Goal: Use online tool/utility: Utilize a website feature to perform a specific function

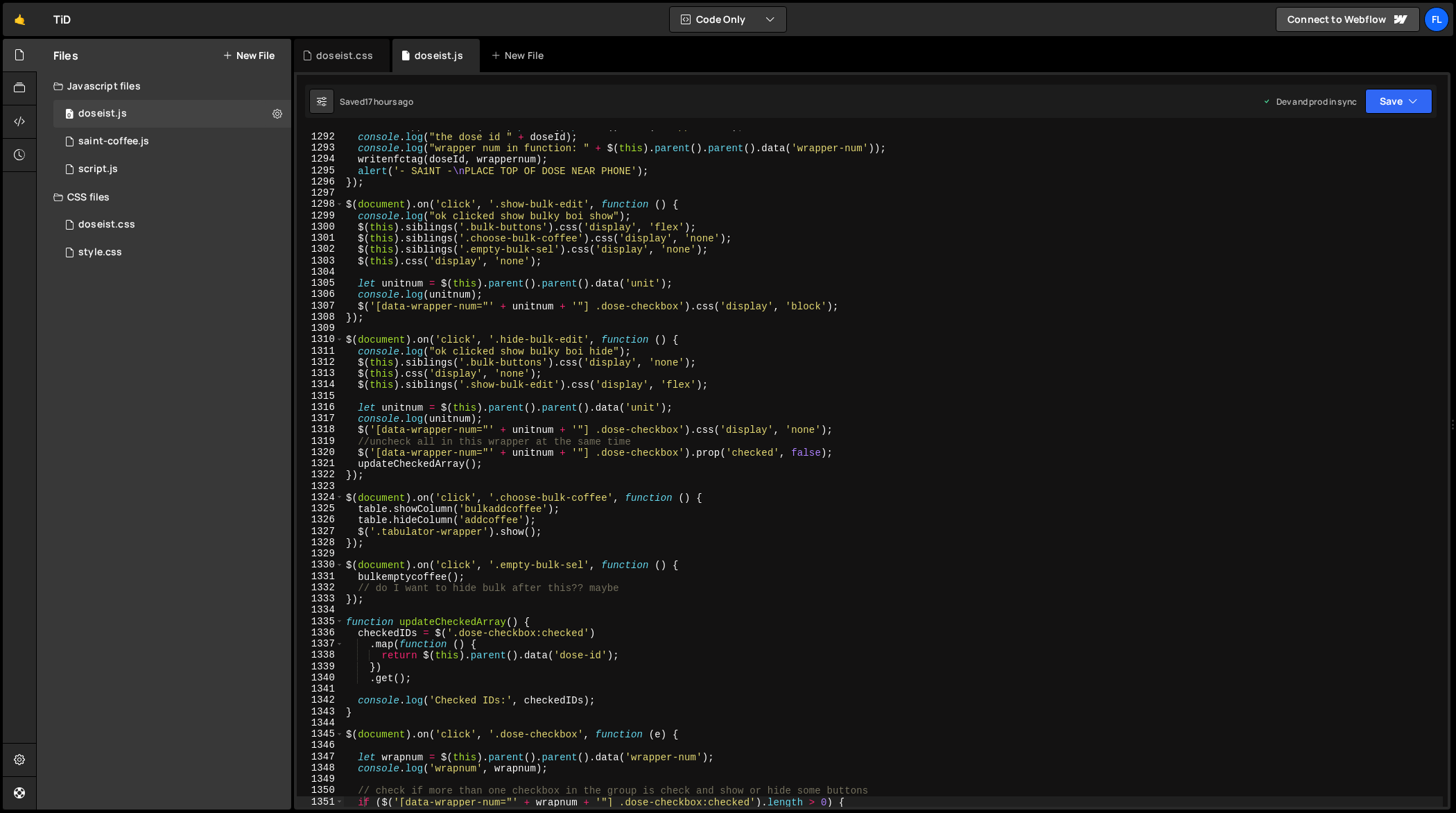
scroll to position [14724, 0]
click at [1035, 301] on div "const wrappernum = $ ( this ) . parent ( ) . parent ( ) . data ( 'wrapper-num' …" at bounding box center [893, 469] width 1100 height 699
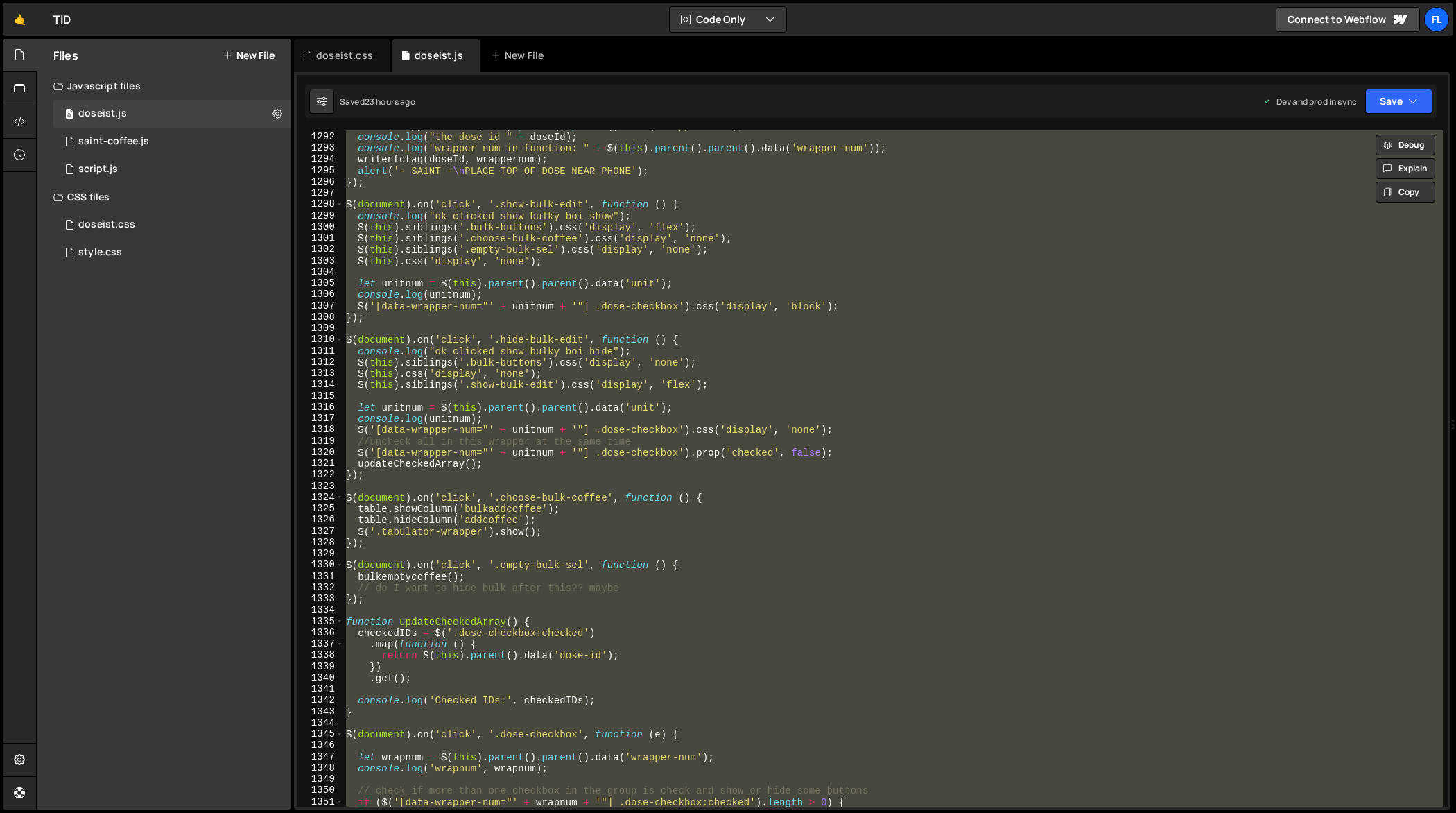
paste textarea
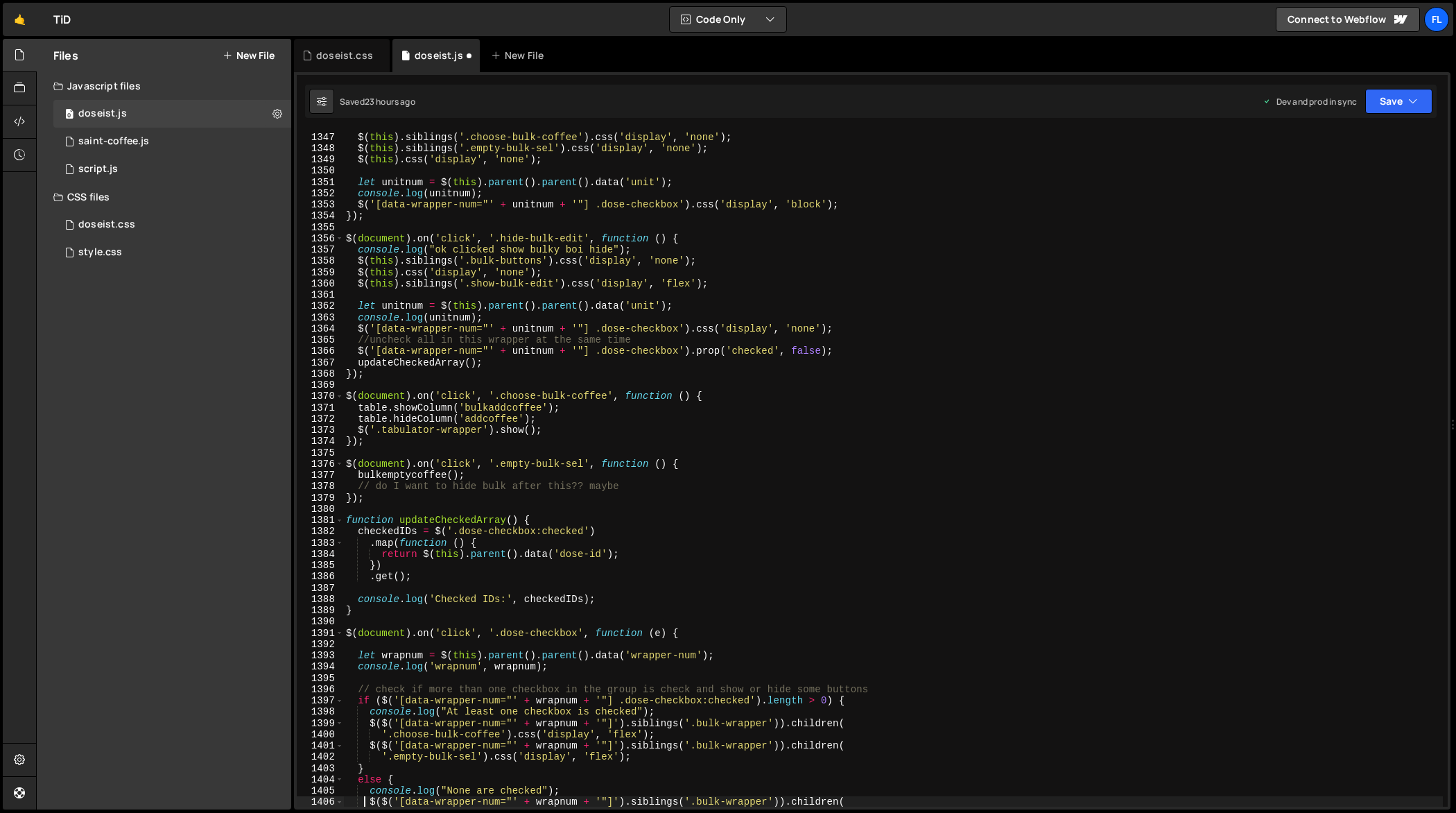
scroll to position [15344, 0]
click at [1182, 318] on div "$ ( this ) . siblings ( '.bulk-buttons' ) . css ( 'display' , 'flex' ) ; $ ( th…" at bounding box center [893, 469] width 1100 height 699
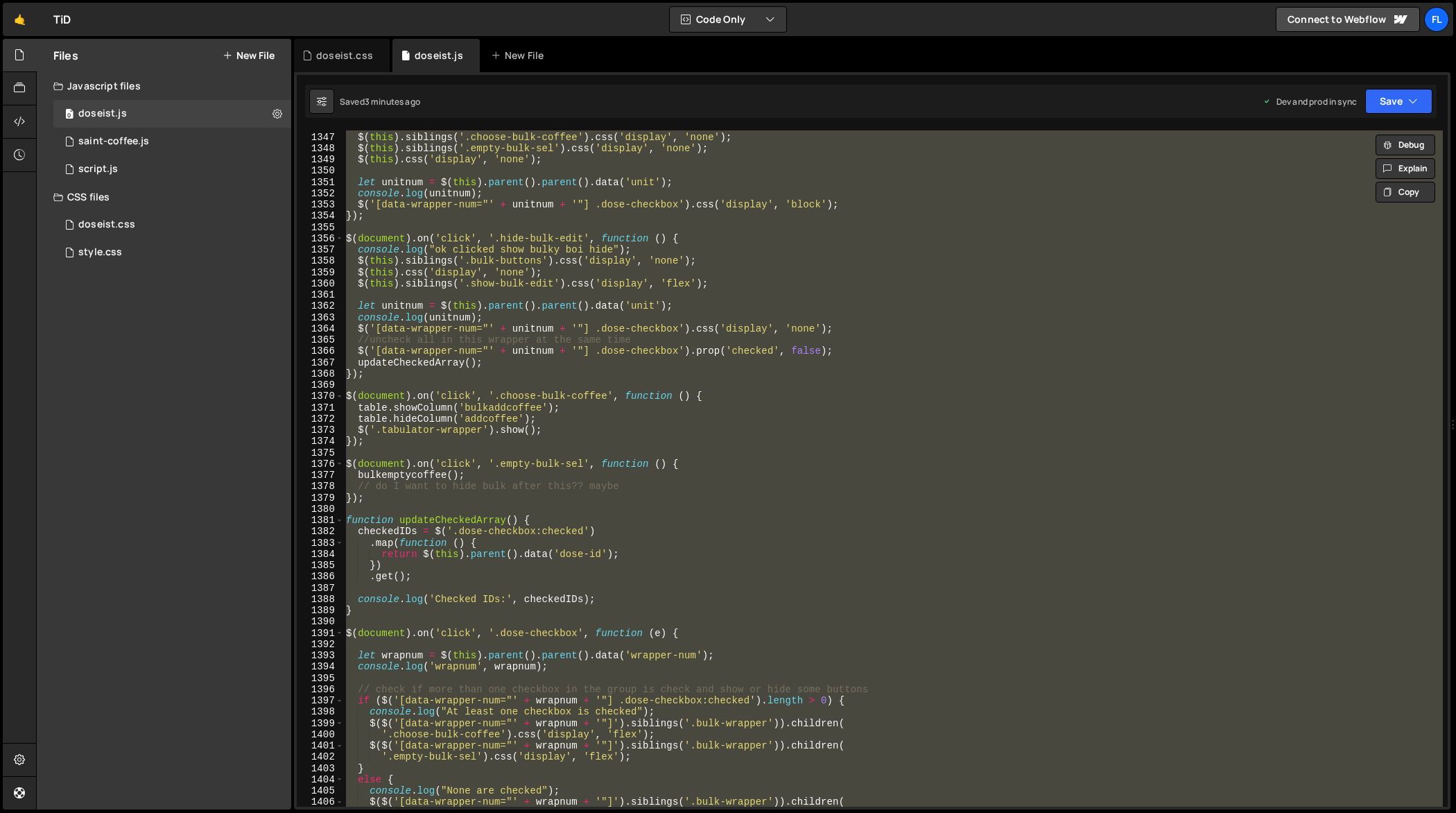
paste textarea
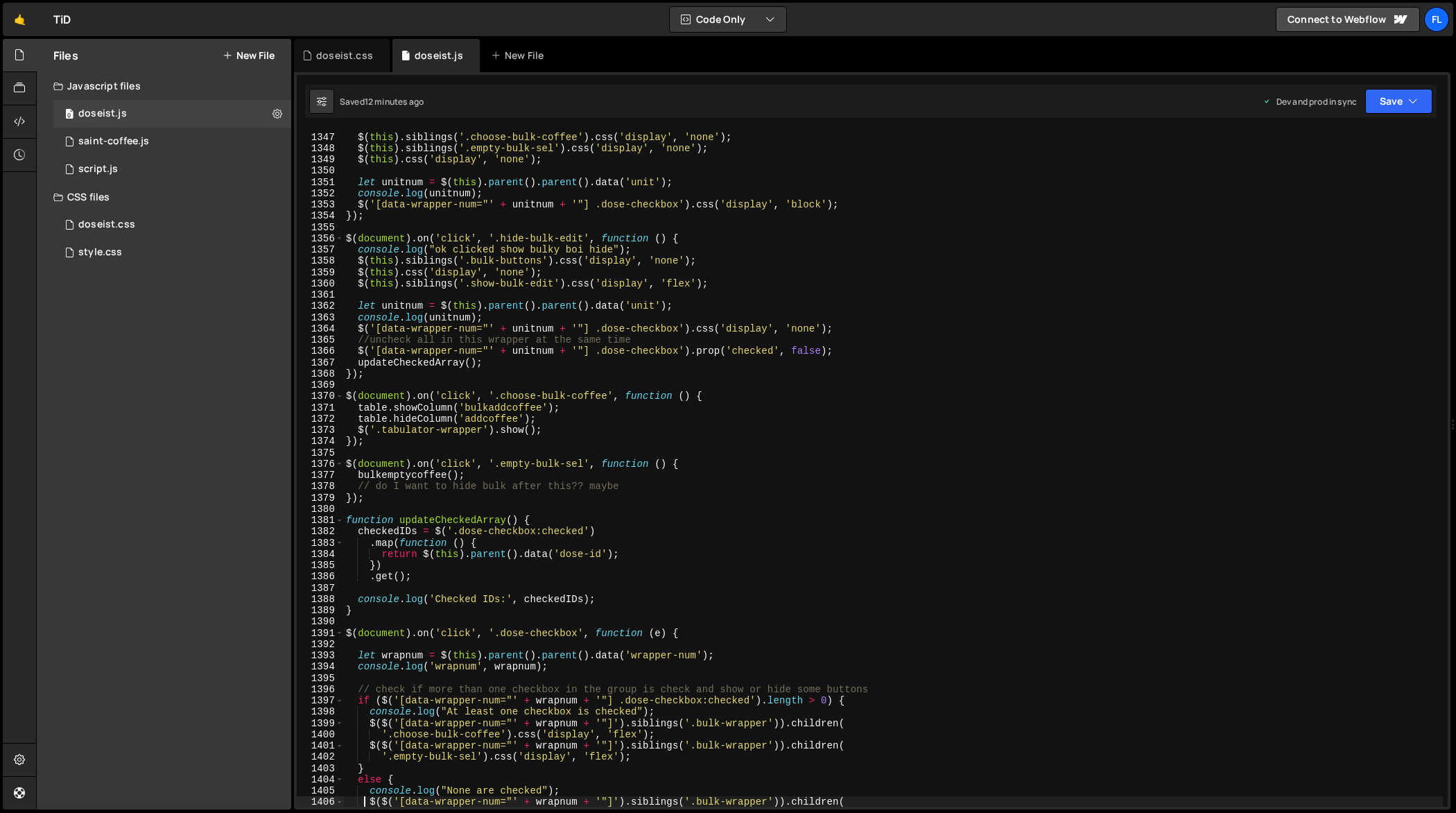
click at [1165, 260] on div "$ ( this ) . siblings ( '.bulk-buttons' ) . css ( 'display' , 'flex' ) ; $ ( th…" at bounding box center [893, 469] width 1100 height 699
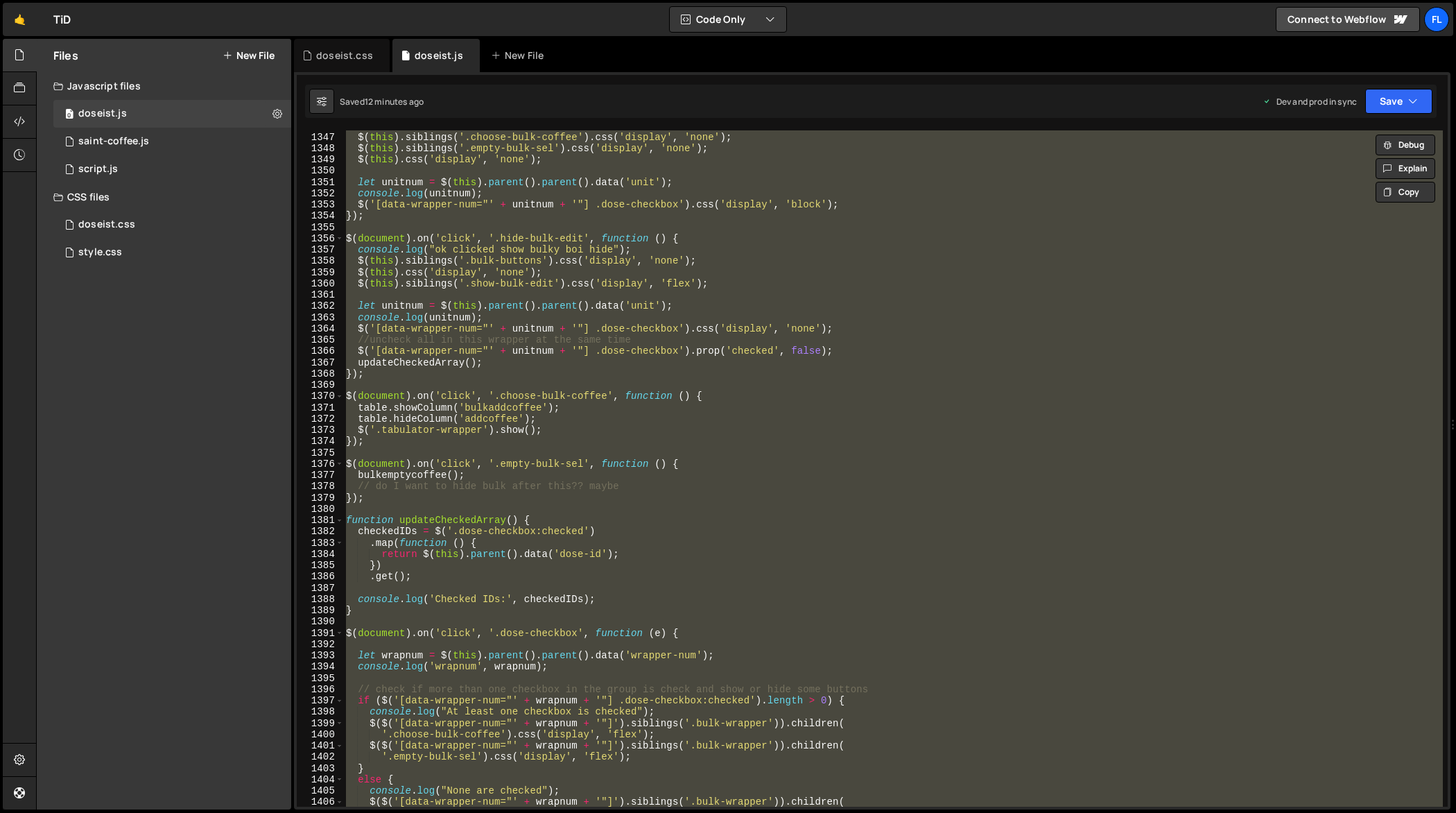
paste textarea
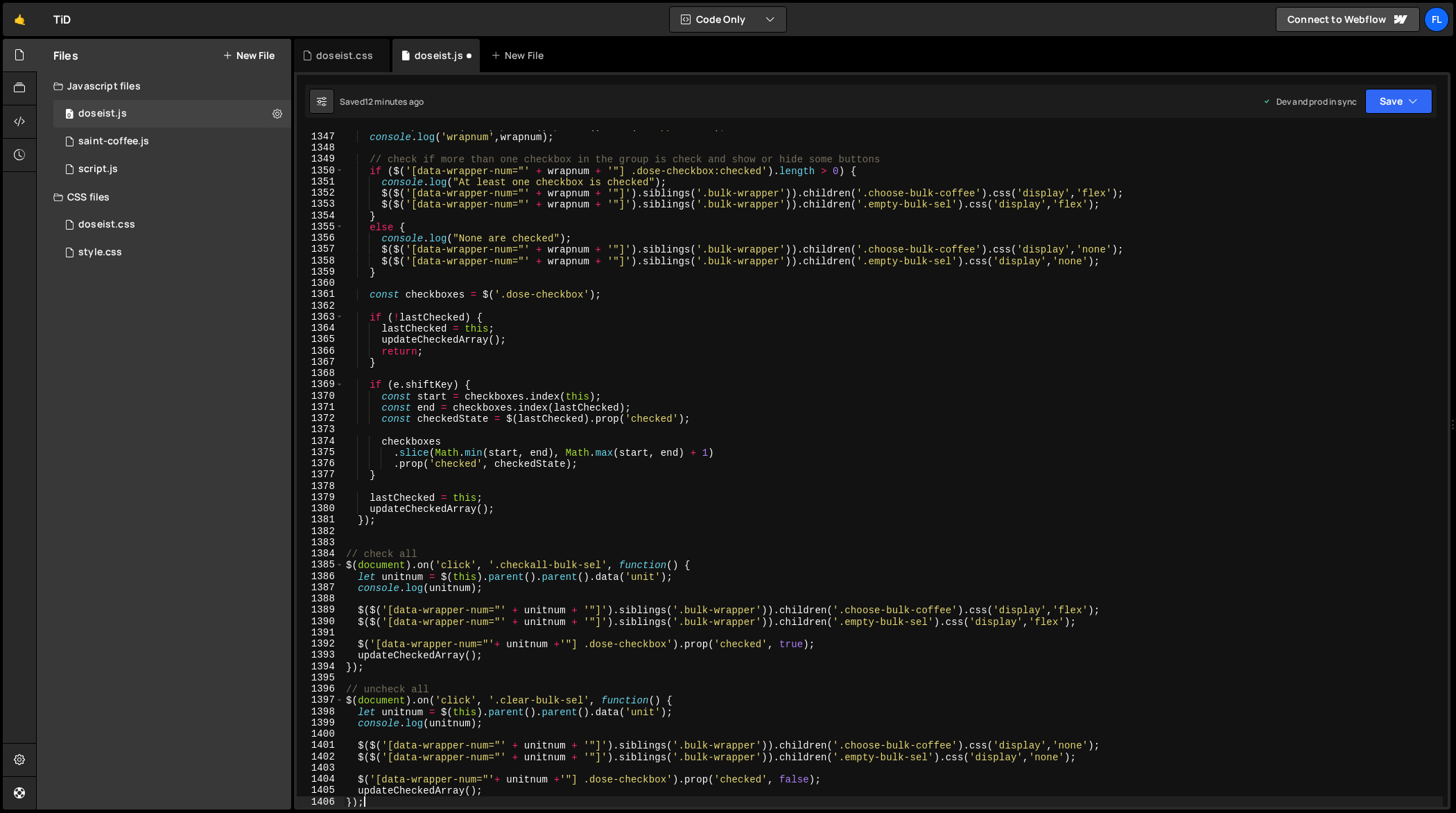
type textarea "console.log("None are checked");"
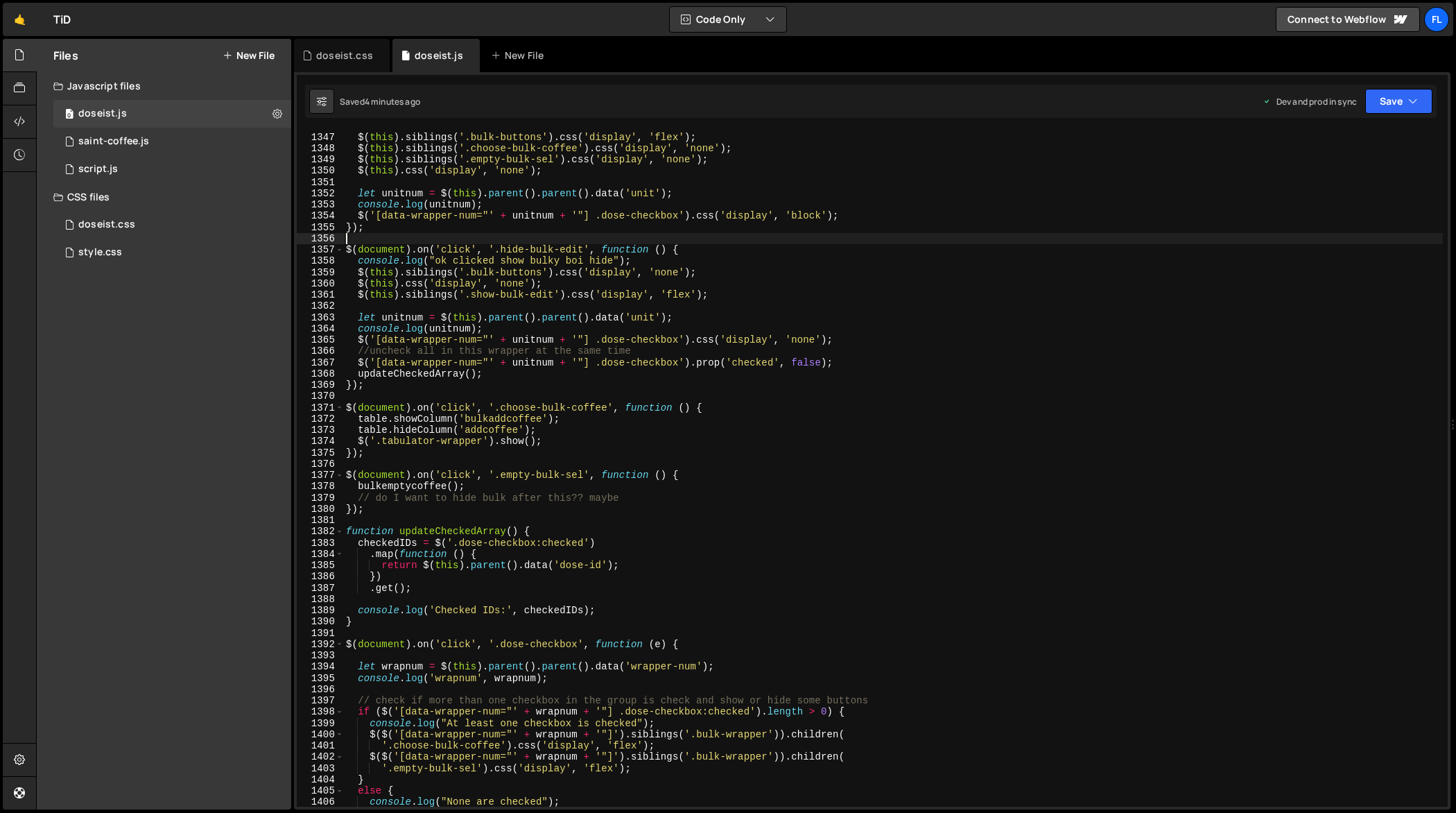
click at [1100, 236] on div "console . log ( "ok clicked show bulky boi show" ) ; $ ( this ) . siblings ( '.…" at bounding box center [893, 469] width 1100 height 699
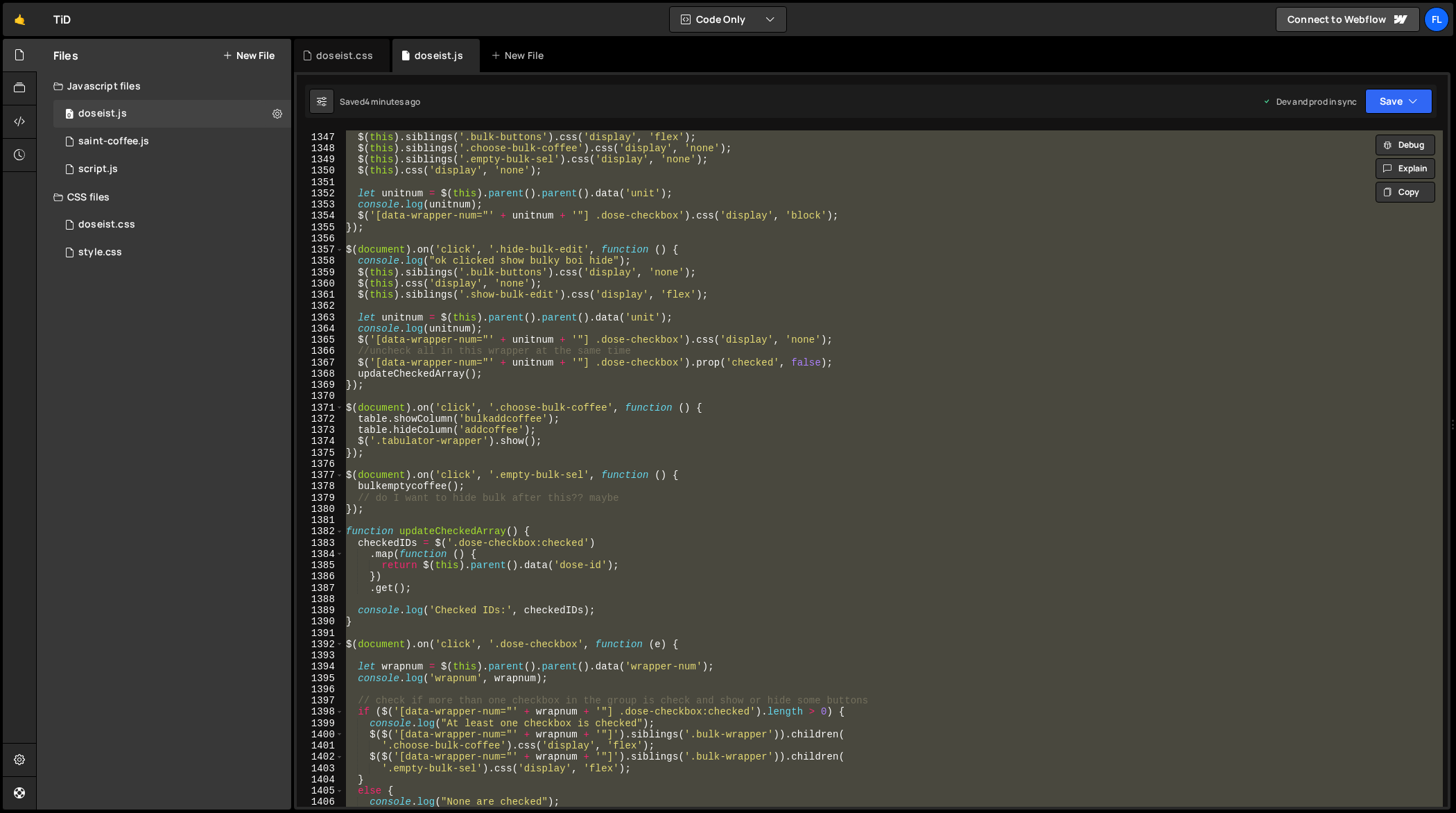
paste textarea
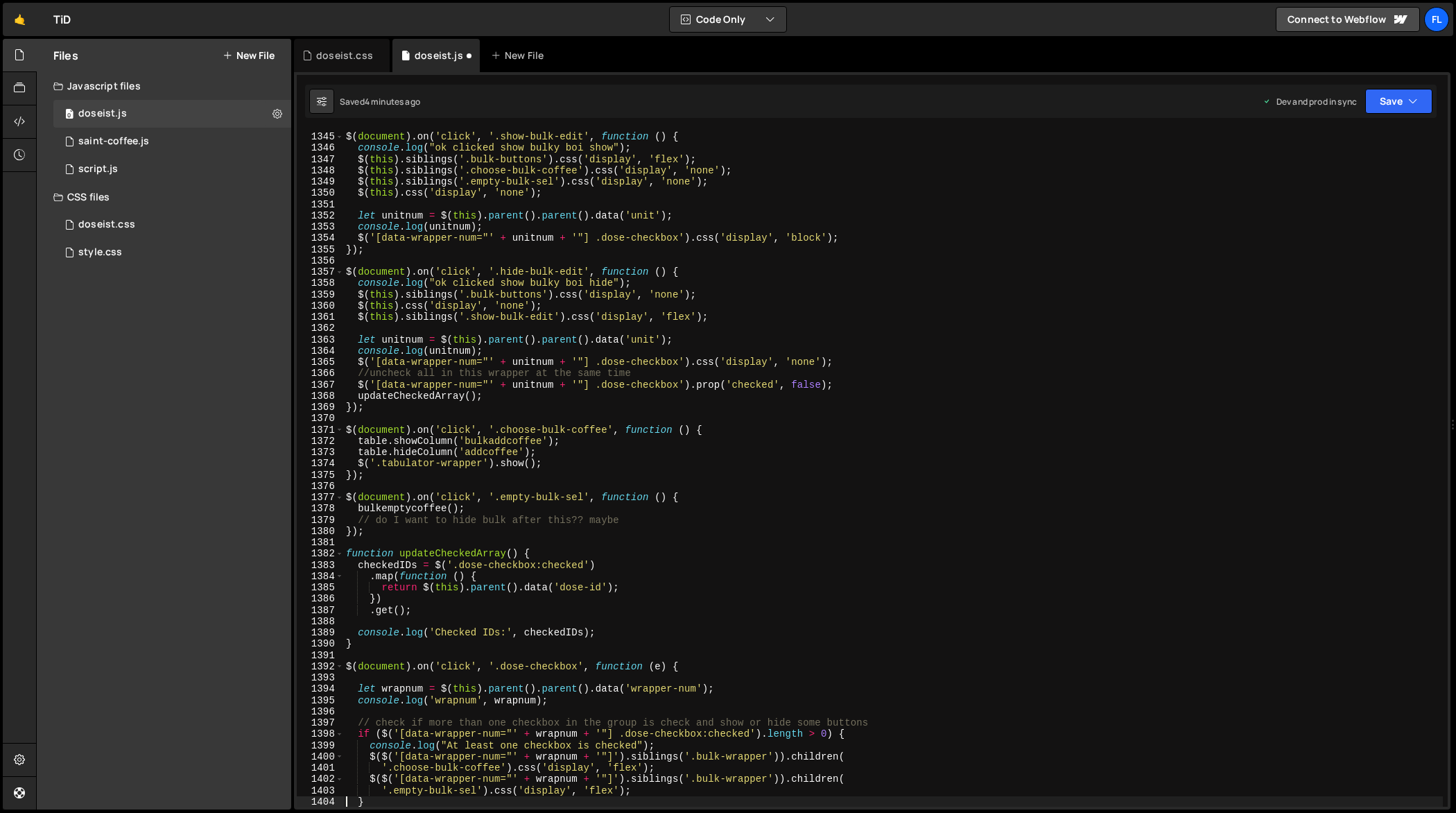
scroll to position [15322, 0]
click at [973, 280] on div "$ ( document ) . on ( 'click' , '.show-bulk-edit' , function ( ) { console . lo…" at bounding box center [893, 469] width 1100 height 699
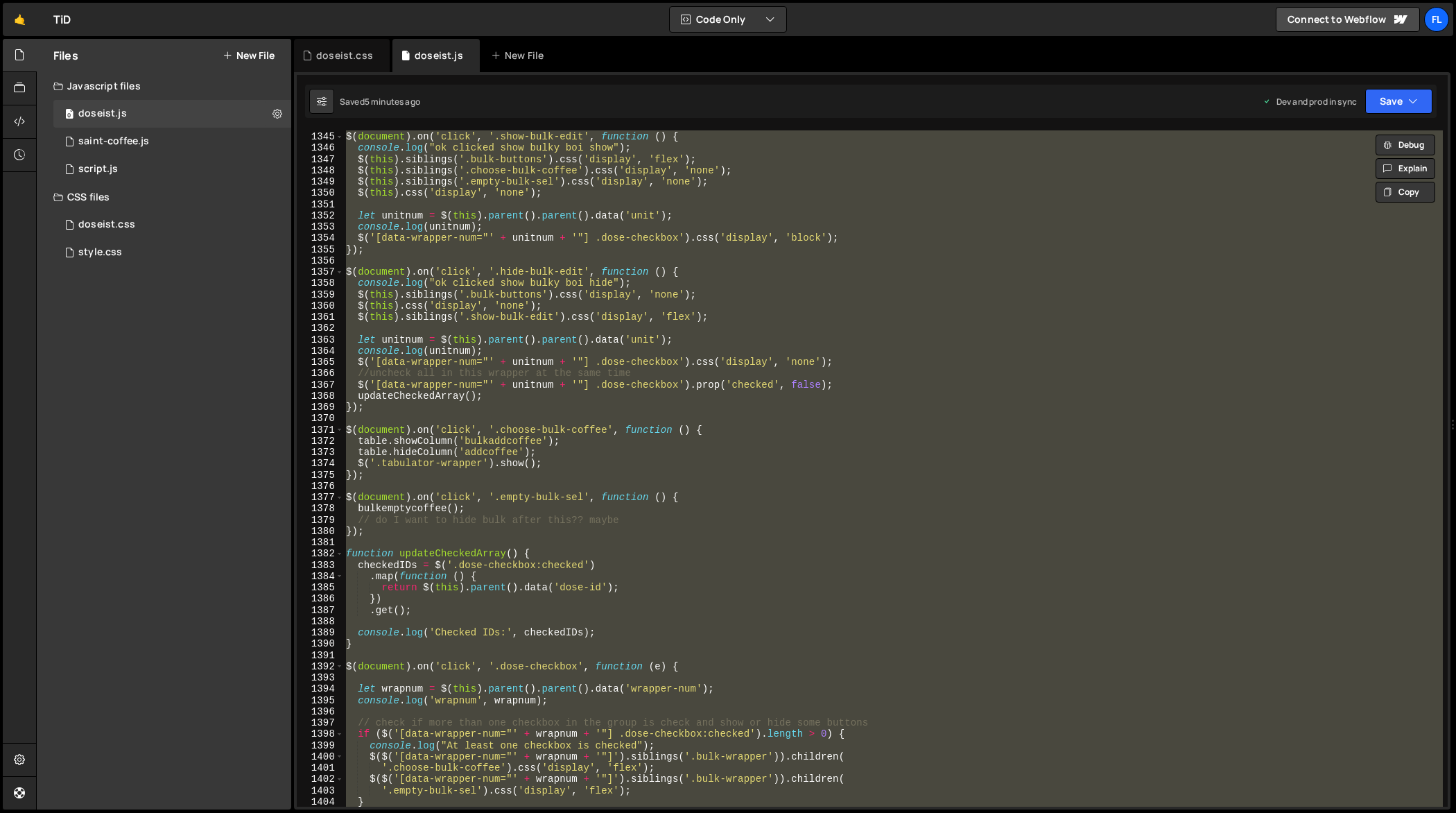
paste textarea
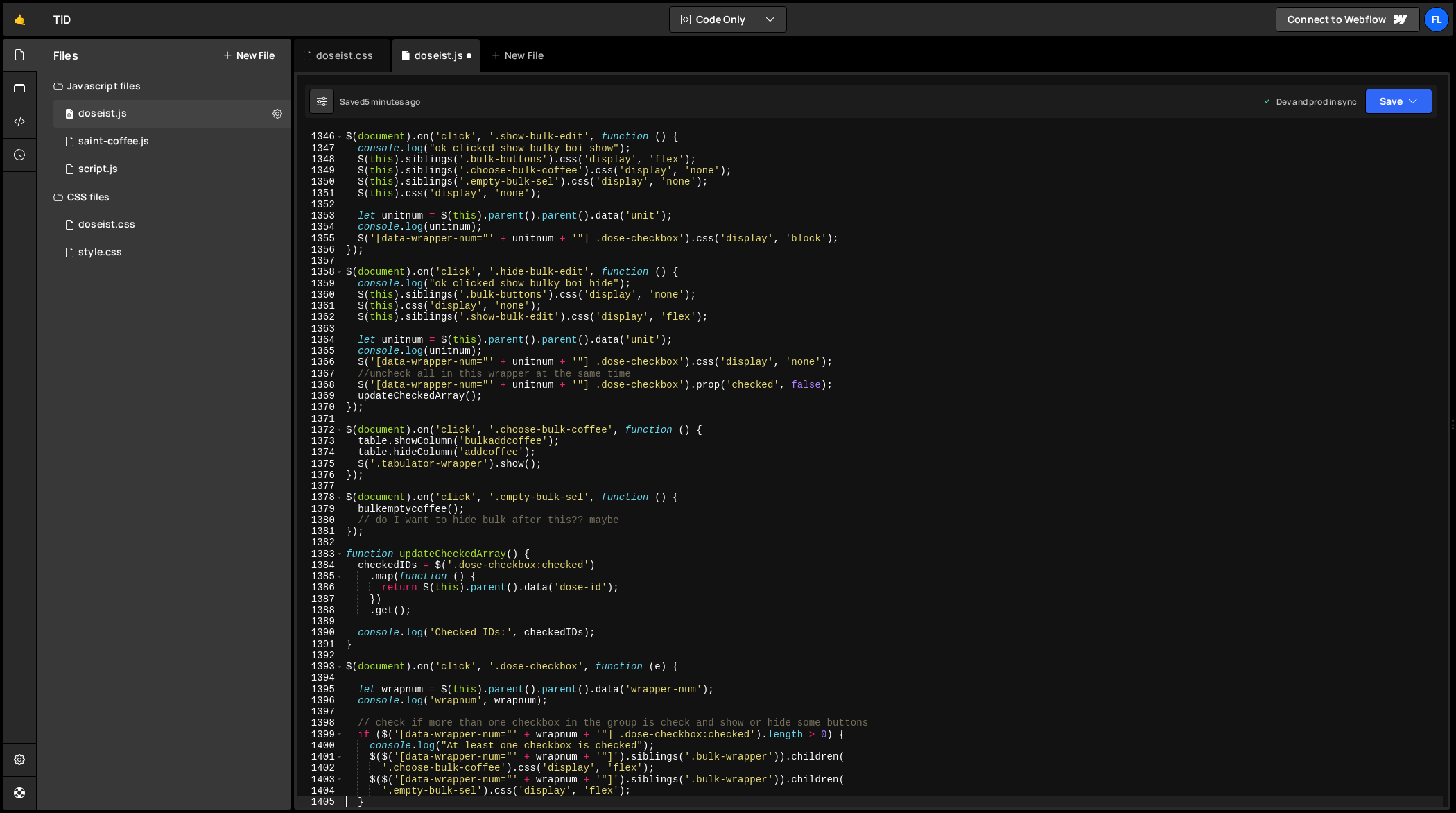
scroll to position [15333, 0]
click at [1076, 223] on div "$ ( document ) . on ( 'click' , '.show-bulk-edit' , function ( ) { console . lo…" at bounding box center [893, 469] width 1100 height 699
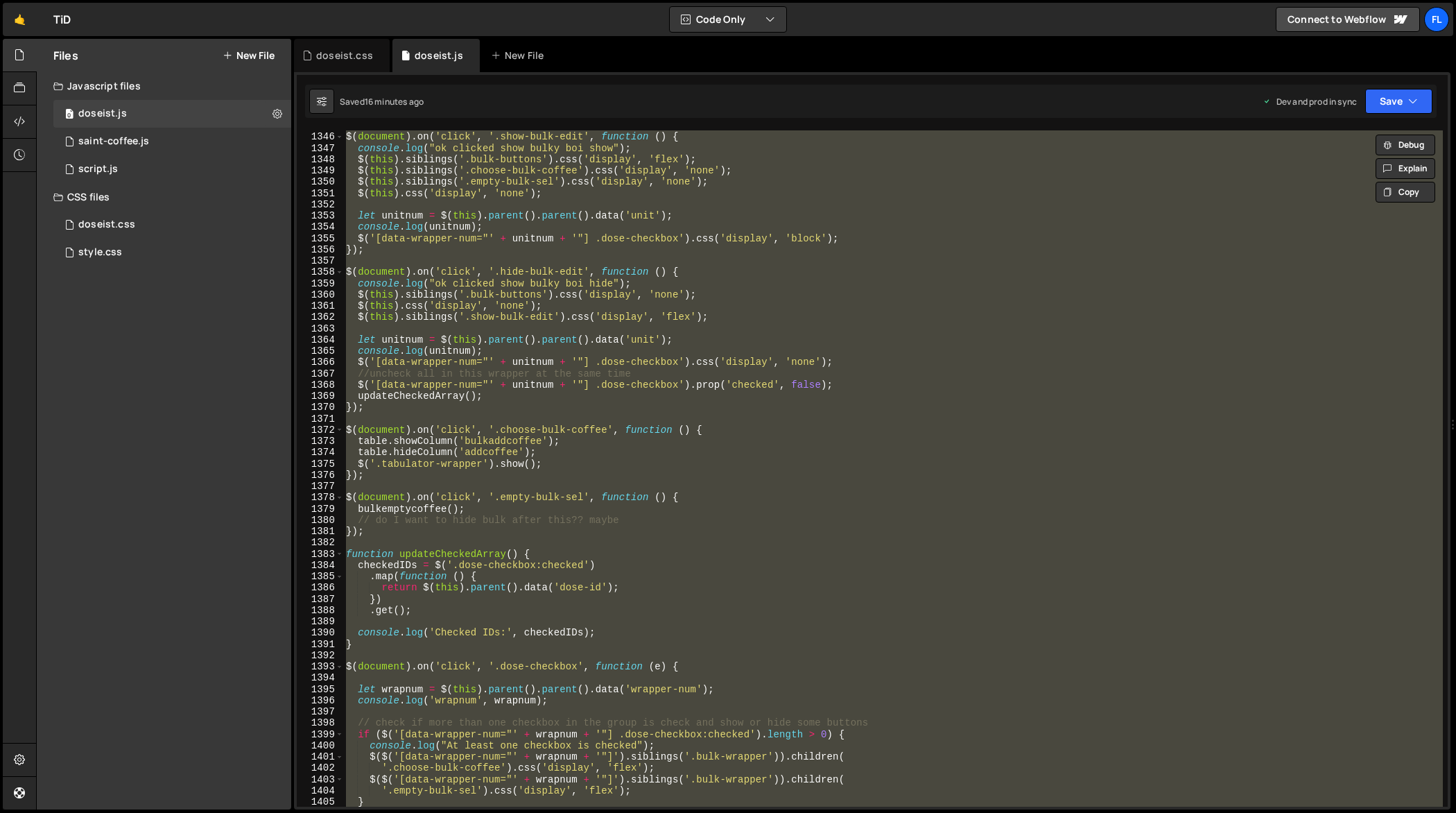
paste textarea
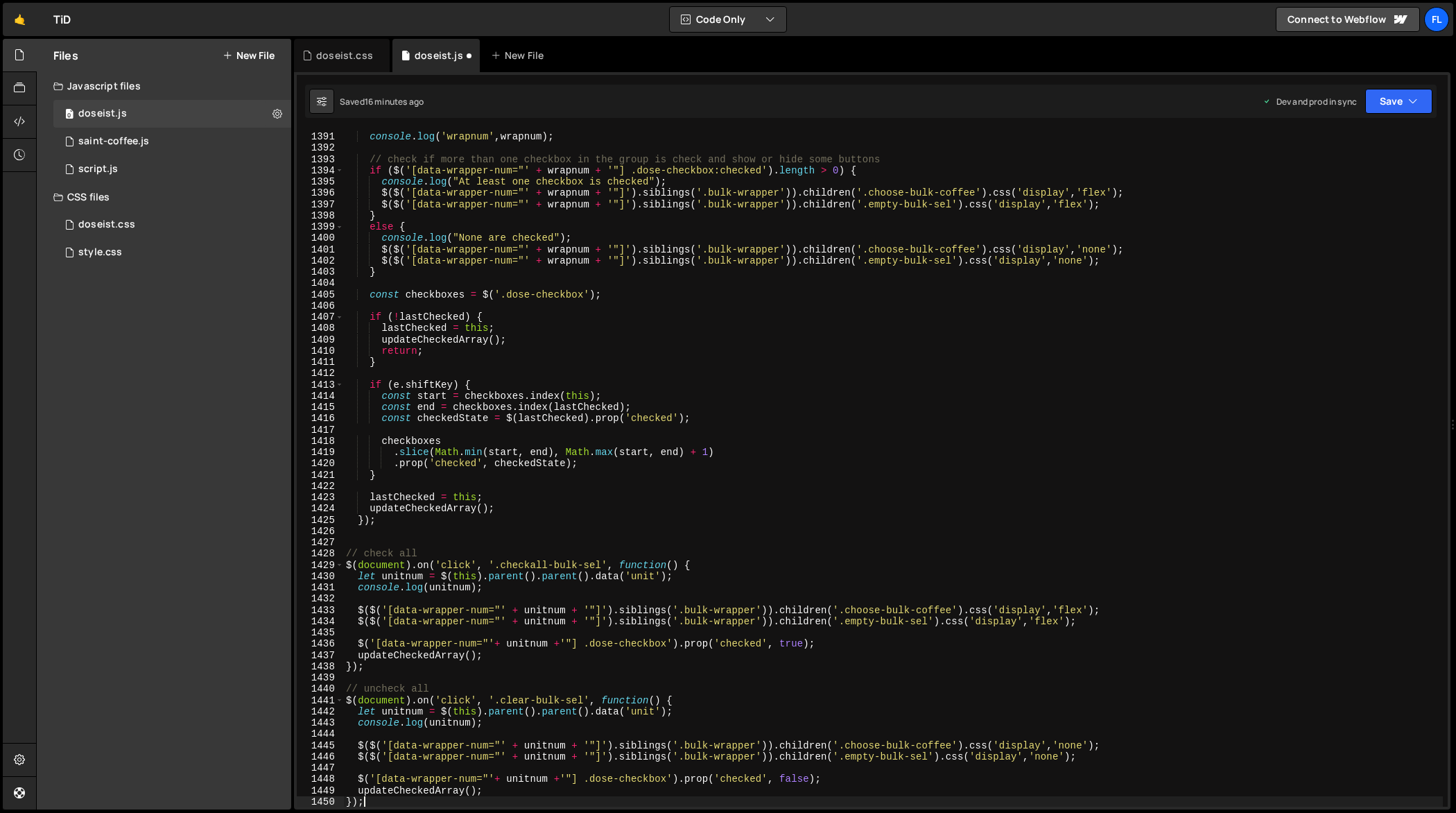
type textarea "'.empty-bulk-sel').css('display', 'flex');"
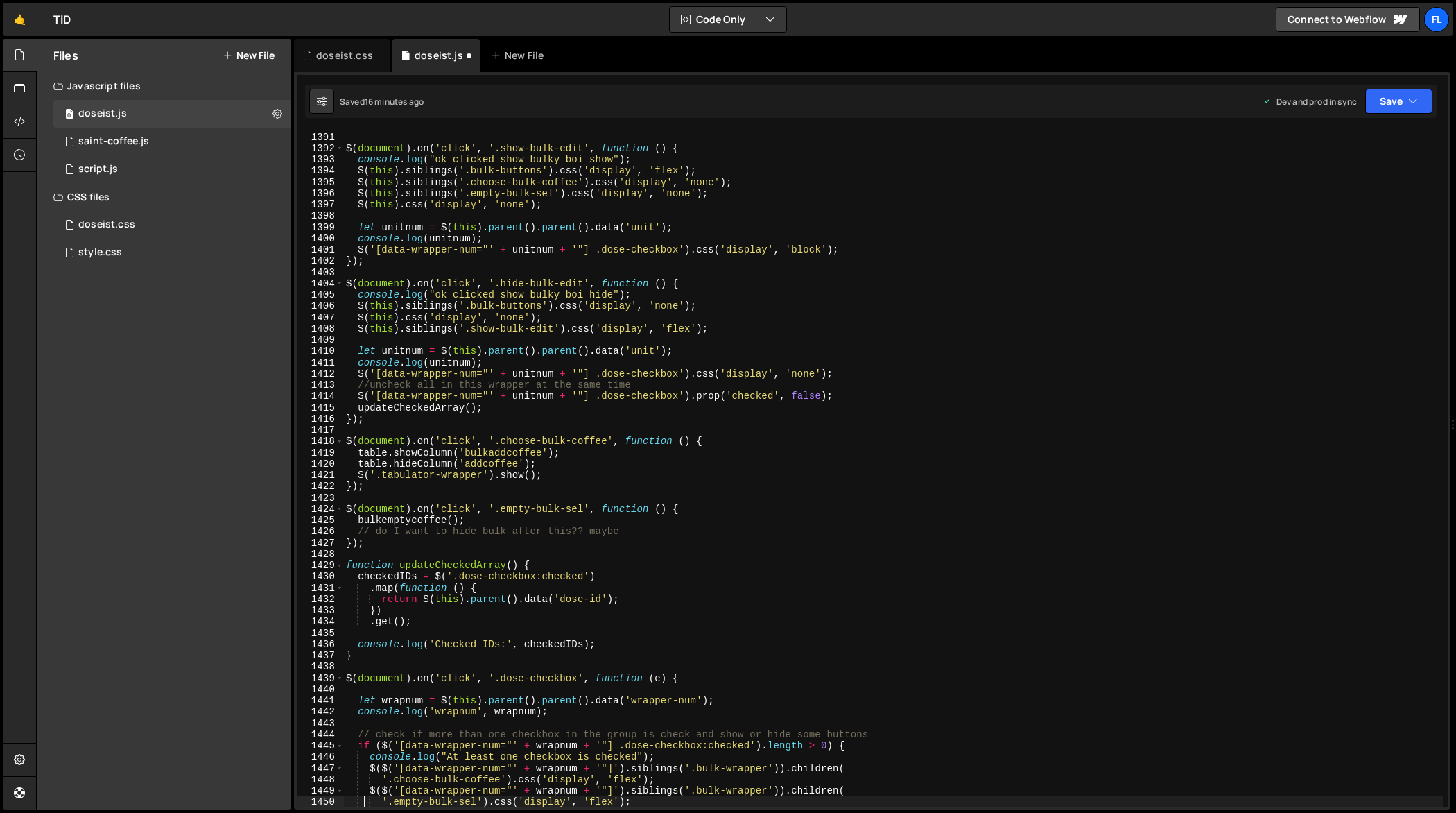
scroll to position [15840, 0]
